Goal: Check status: Check status

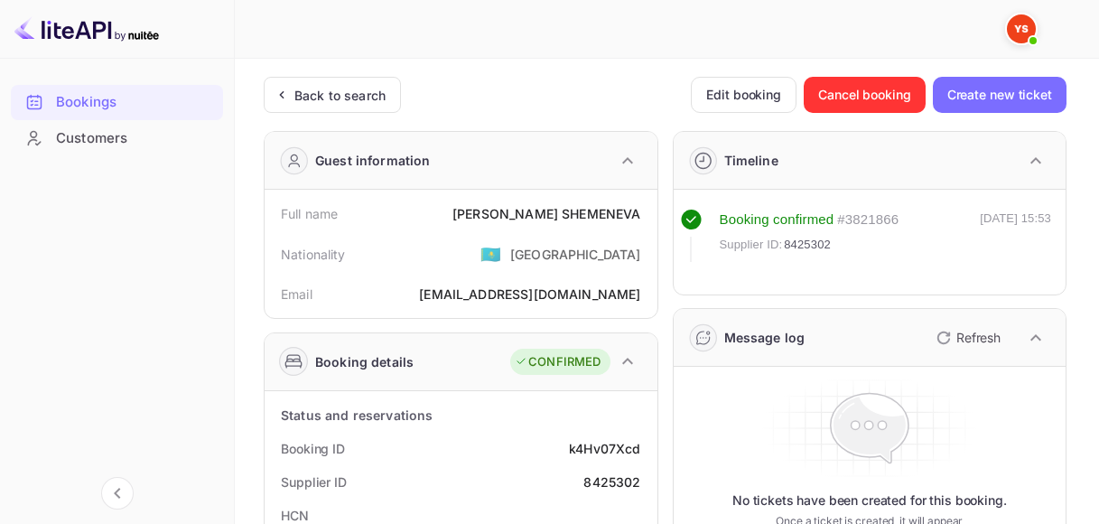
click at [322, 101] on div "Back to search" at bounding box center [339, 95] width 91 height 19
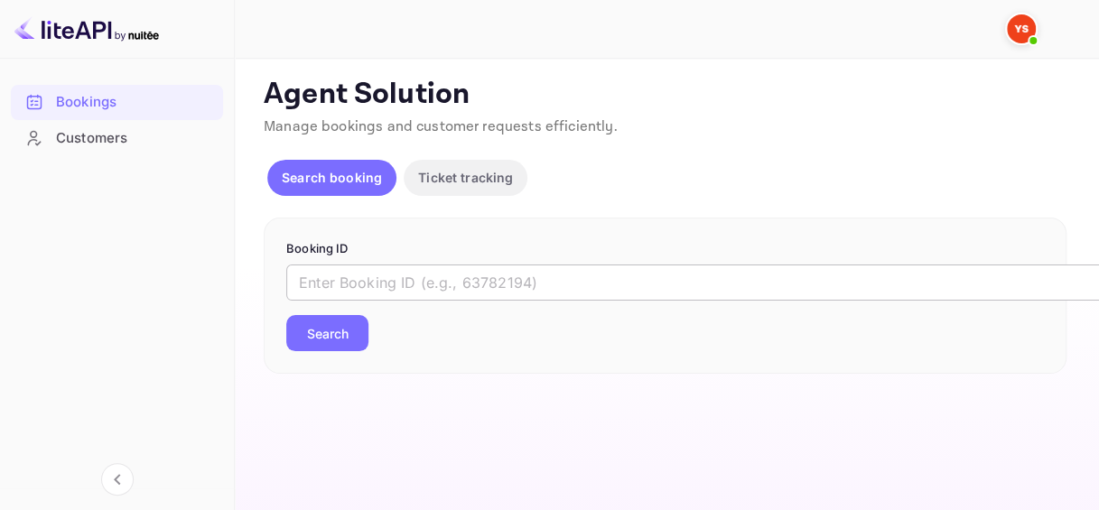
click at [348, 277] on input "text" at bounding box center [737, 283] width 903 height 36
paste input "8969167"
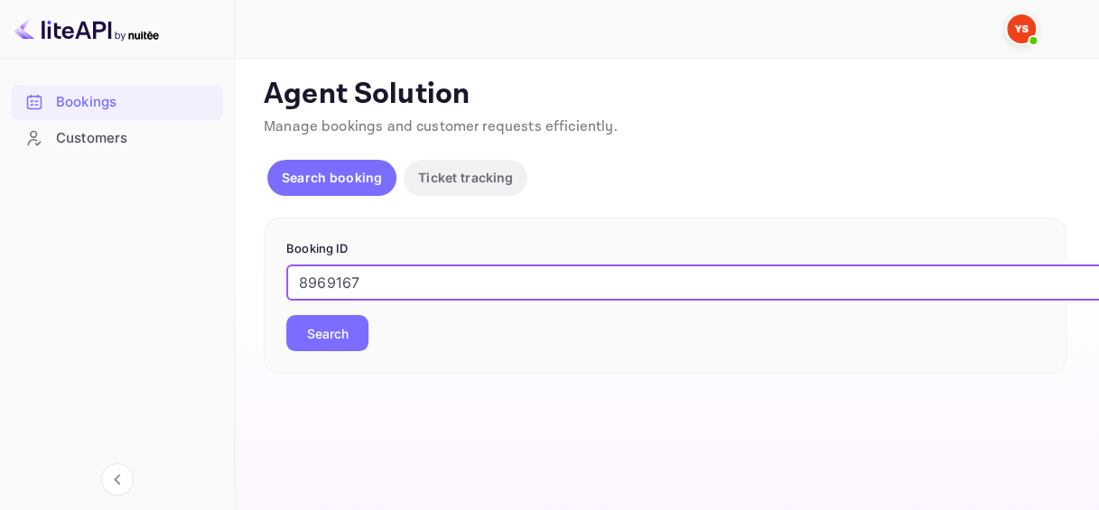
type input "8969167"
click at [309, 336] on button "Search" at bounding box center [327, 333] width 82 height 36
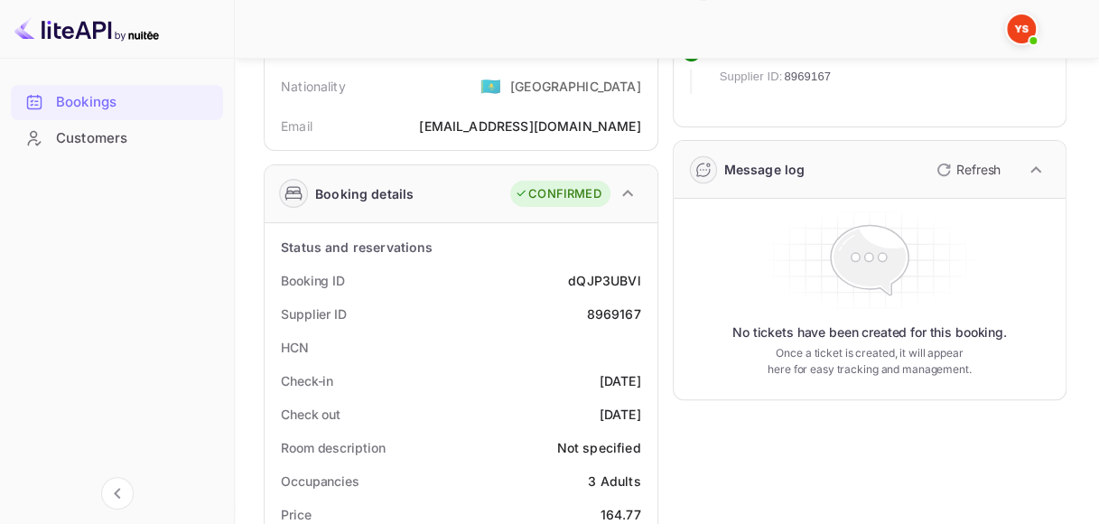
scroll to position [181, 0]
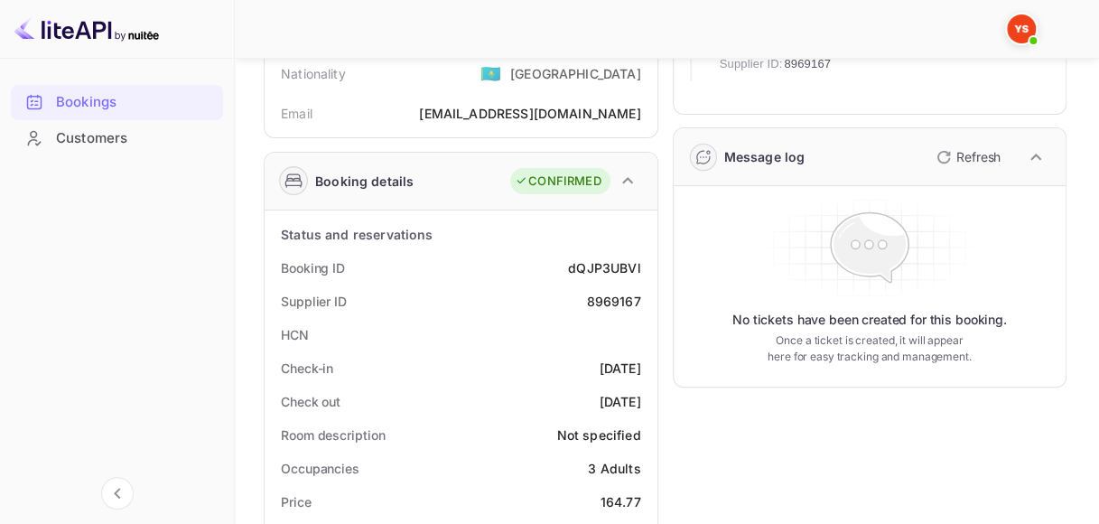
click at [622, 266] on div "dQJP3UBVl" at bounding box center [604, 267] width 72 height 19
copy div "dQJP3UBVl"
click at [622, 298] on div "8969167" at bounding box center [613, 301] width 54 height 19
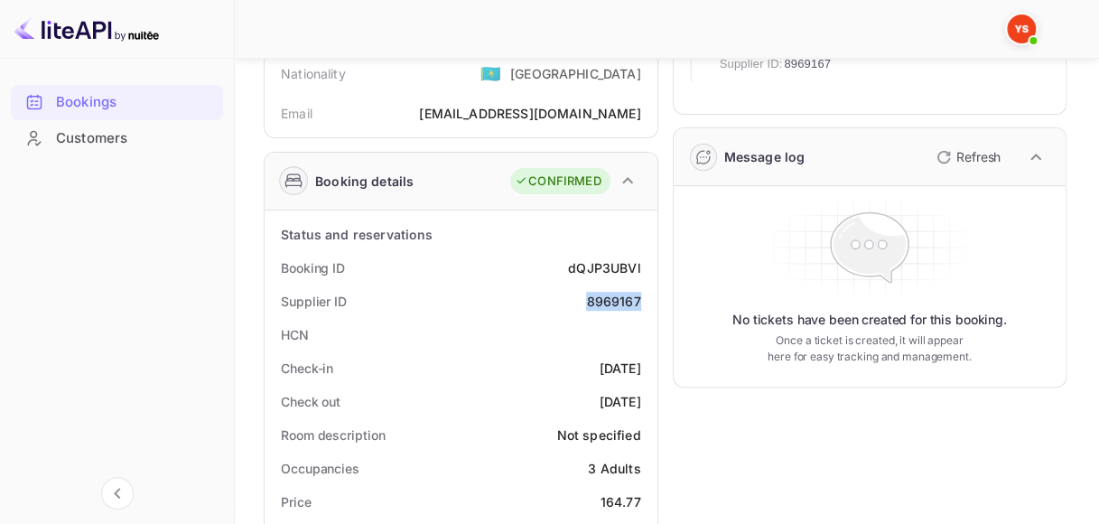
copy div "8969167"
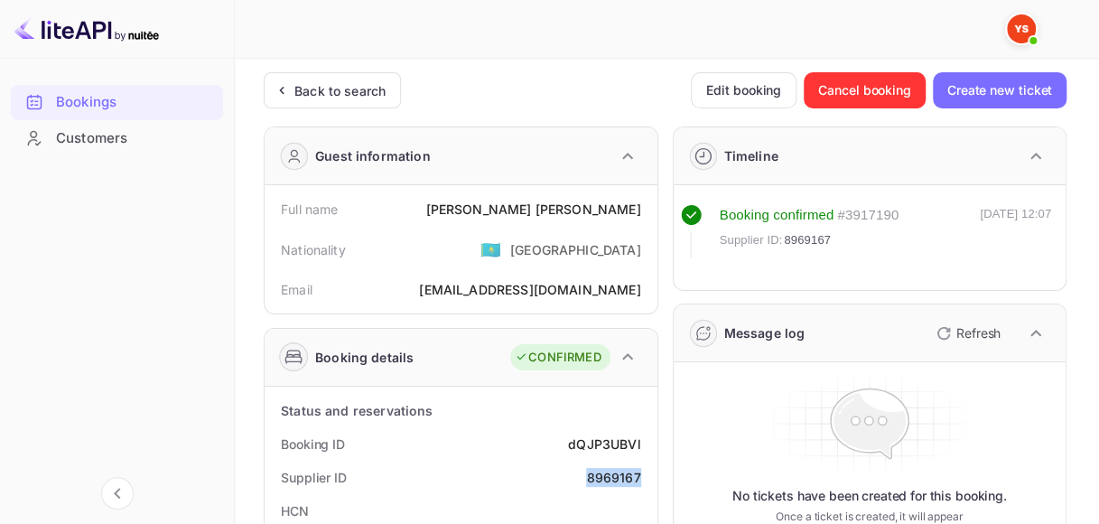
scroll to position [0, 0]
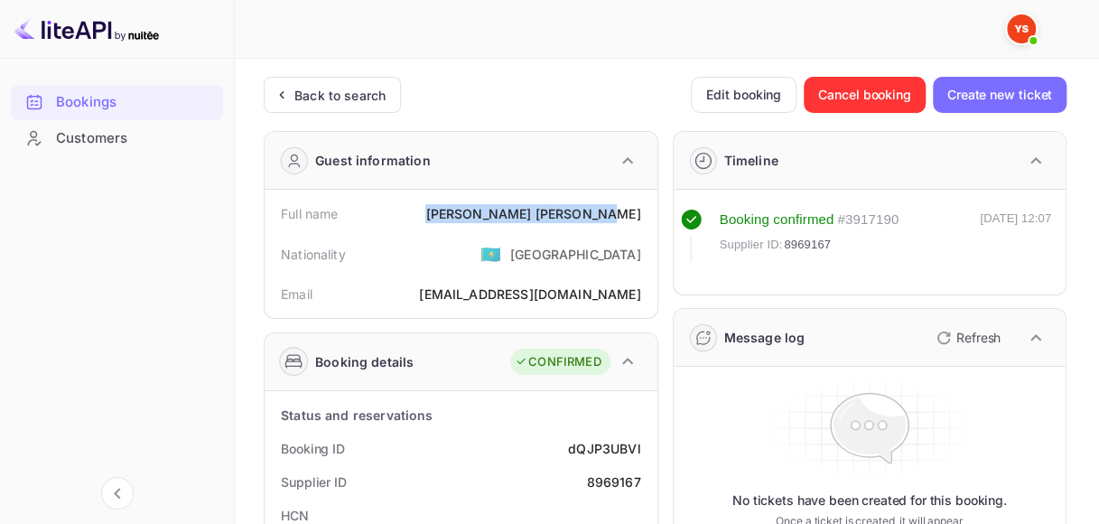
drag, startPoint x: 517, startPoint y: 213, endPoint x: 639, endPoint y: 211, distance: 122.8
click at [639, 211] on div "[PERSON_NAME]" at bounding box center [532, 213] width 215 height 19
copy div "[PERSON_NAME]"
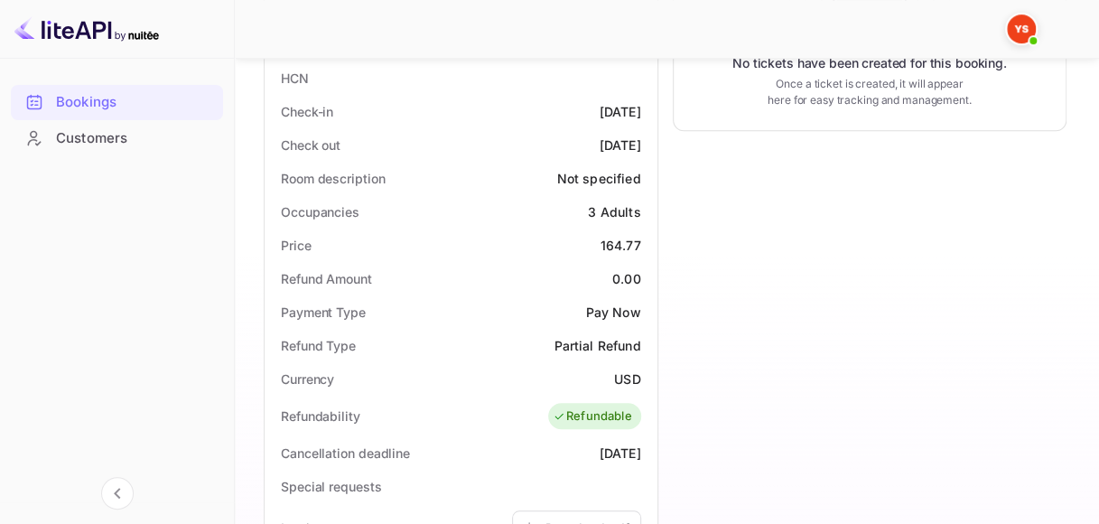
scroll to position [353, 0]
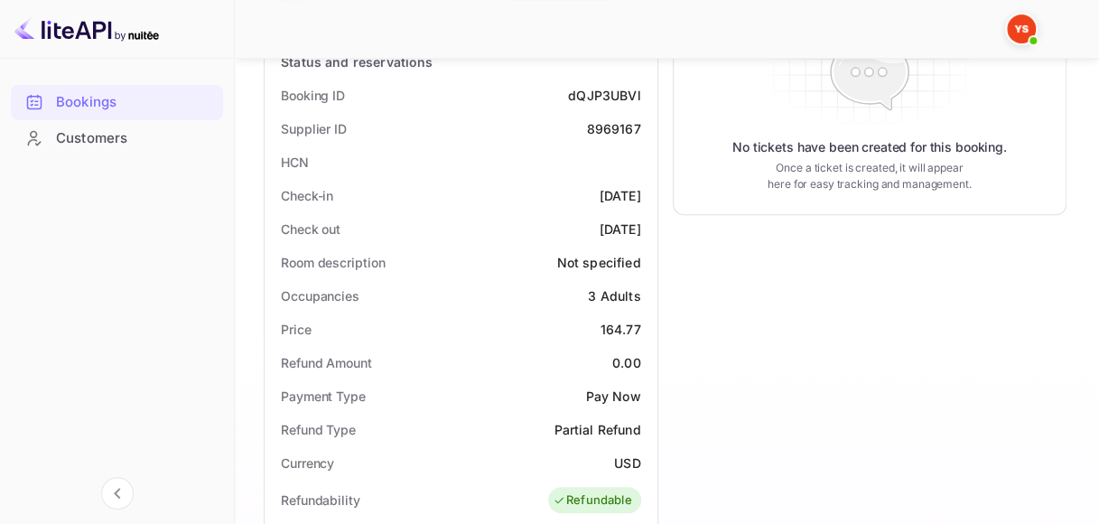
drag, startPoint x: 569, startPoint y: 191, endPoint x: 639, endPoint y: 191, distance: 70.4
click at [639, 192] on div "[DATE]" at bounding box center [621, 195] width 42 height 19
copy div "[DATE]"
drag, startPoint x: 571, startPoint y: 227, endPoint x: 644, endPoint y: 226, distance: 73.2
click at [644, 226] on div "Check out [DATE]" at bounding box center [461, 228] width 378 height 33
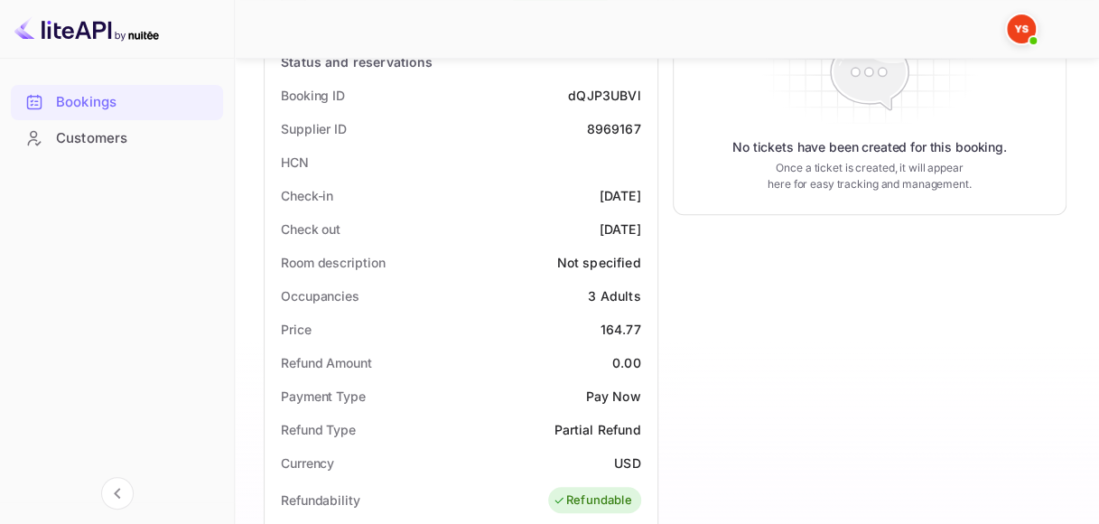
copy div "[DATE]"
